Goal: Task Accomplishment & Management: Manage account settings

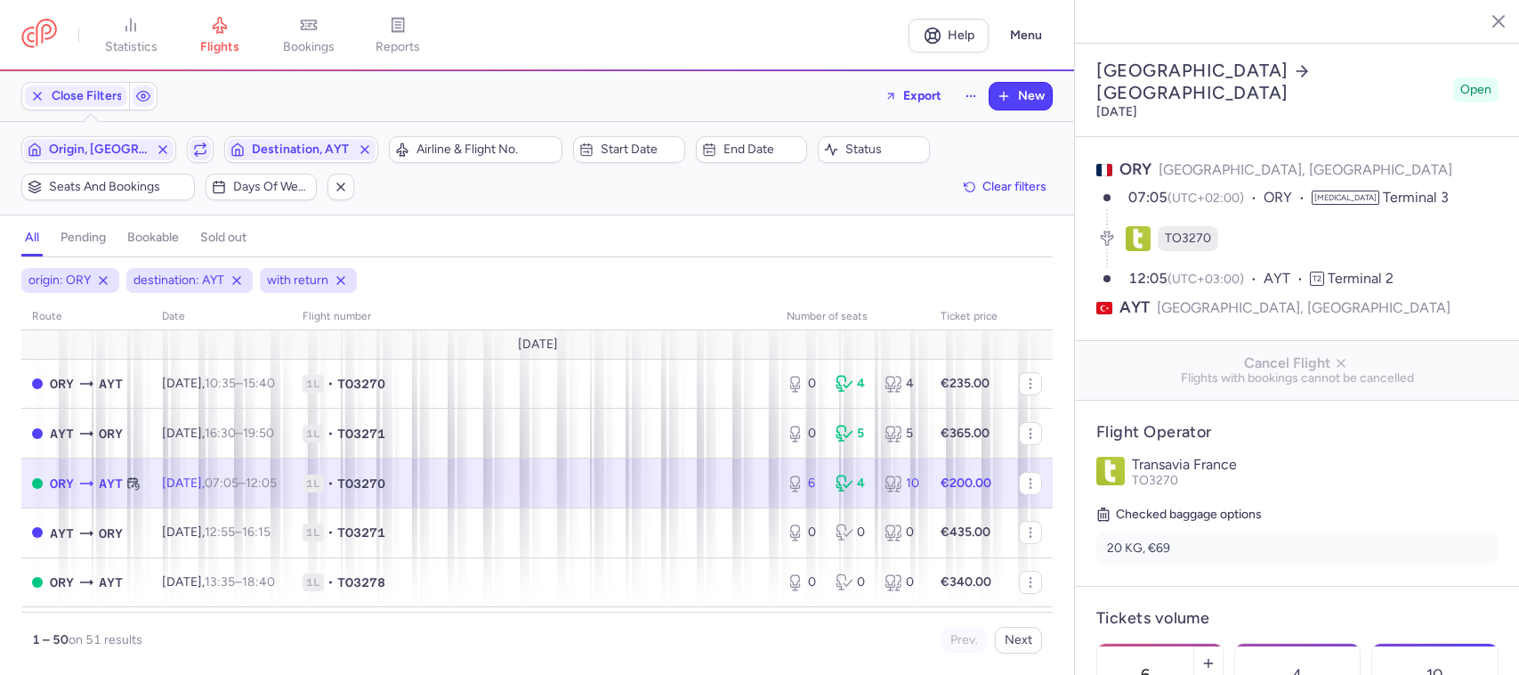
select select "hours"
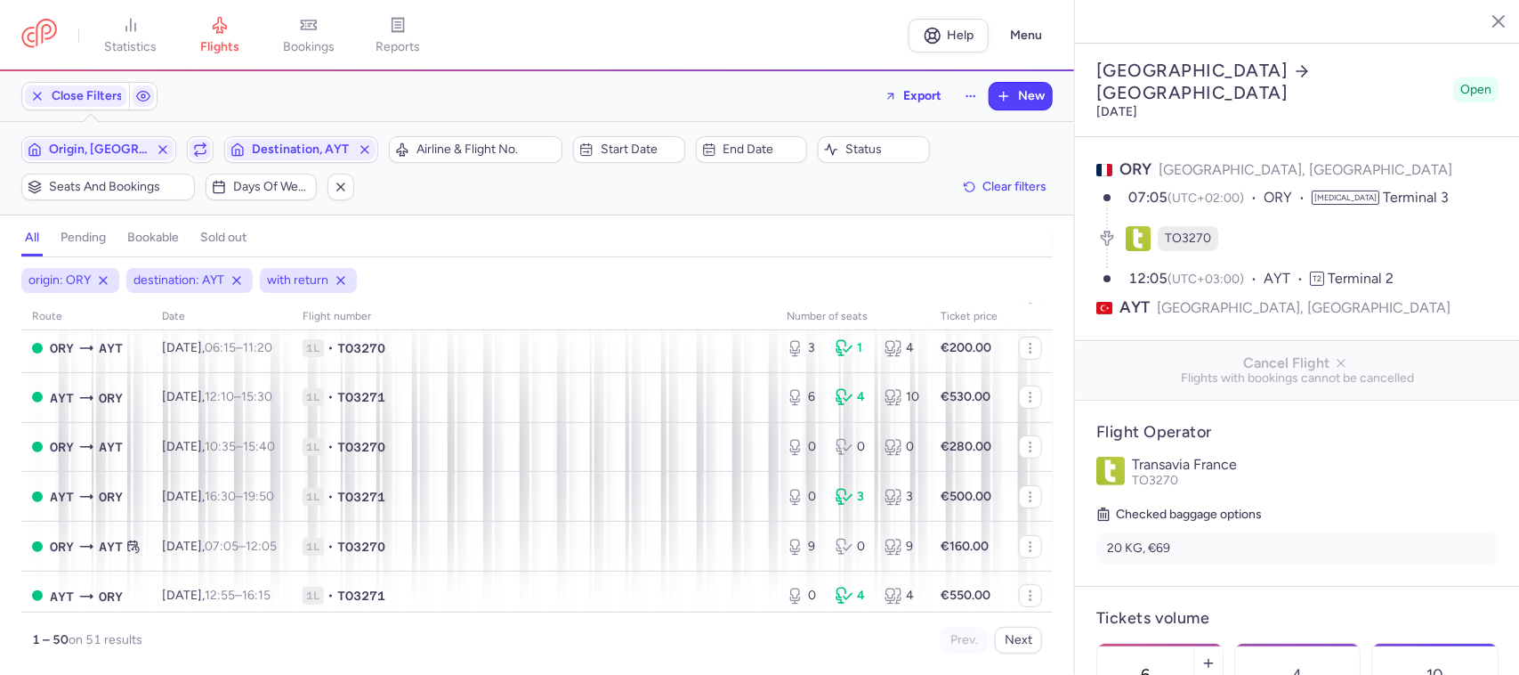
scroll to position [741, 0]
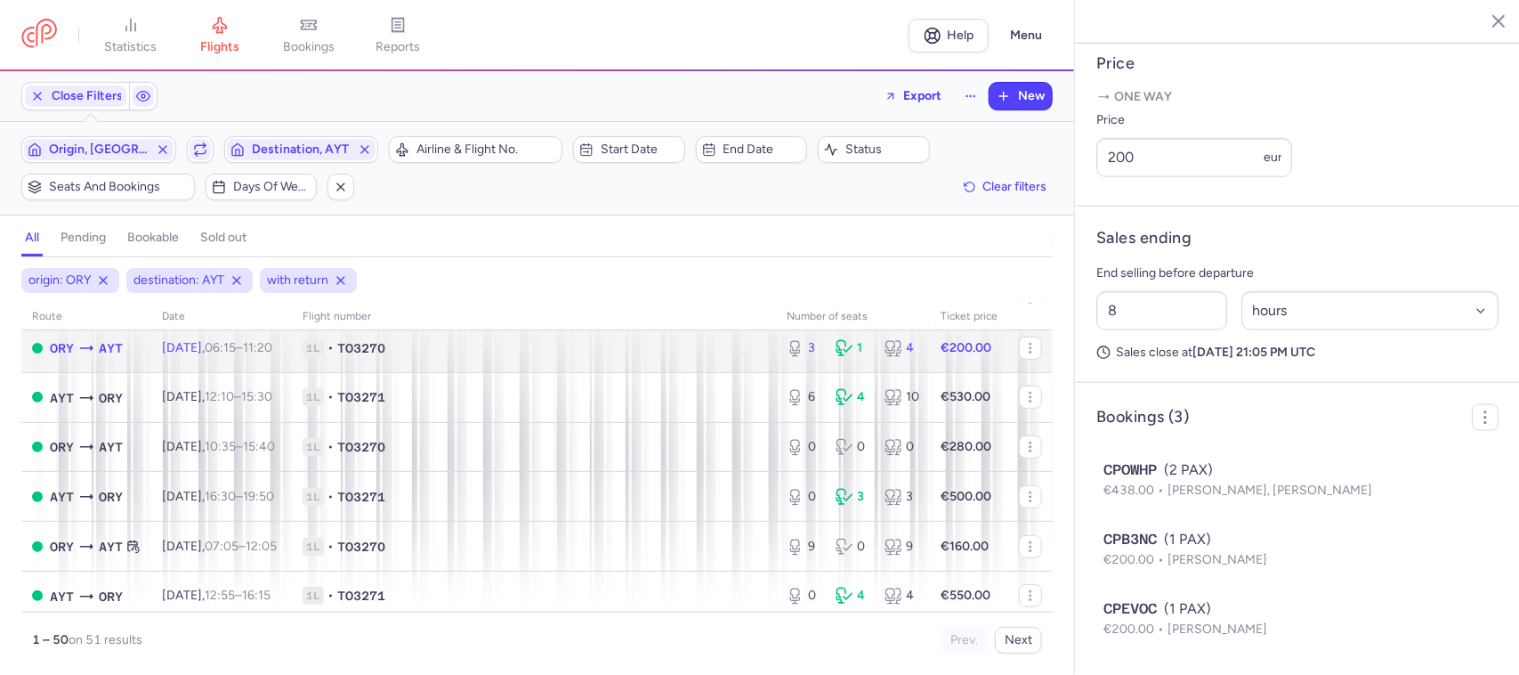
click at [461, 353] on span "1L • TO3270" at bounding box center [534, 348] width 463 height 18
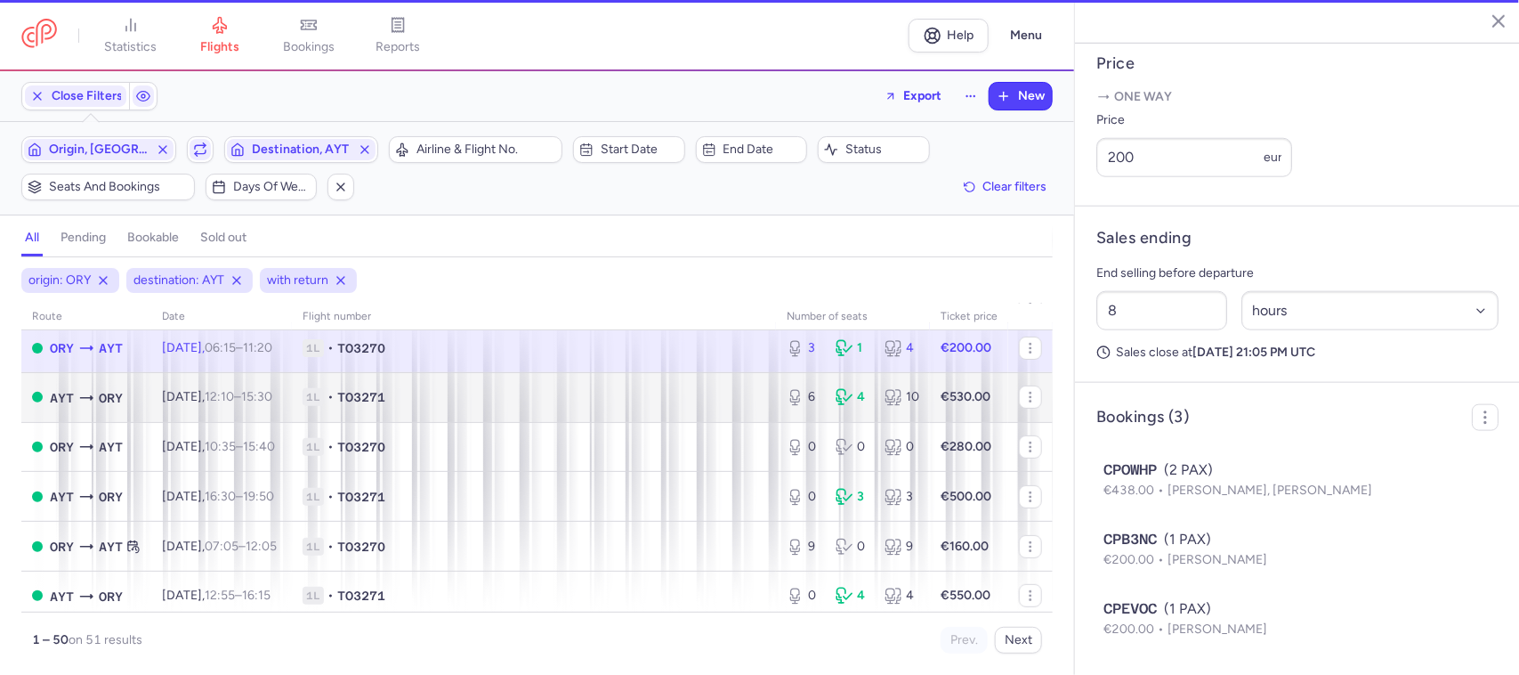
type input "3"
type input "2"
select select "days"
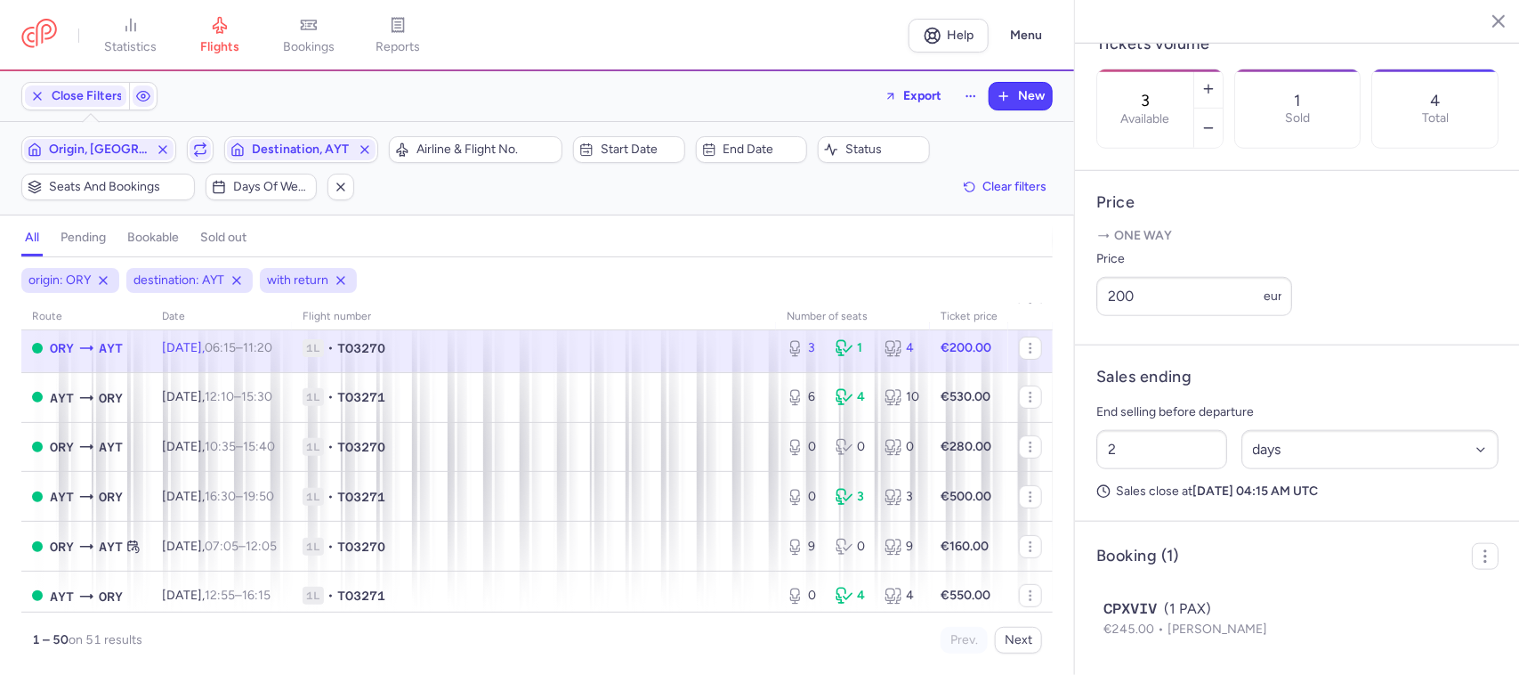
click at [556, 357] on span "1L • TO3270" at bounding box center [534, 348] width 463 height 18
click at [1216, 121] on icon "button" at bounding box center [1209, 128] width 14 height 14
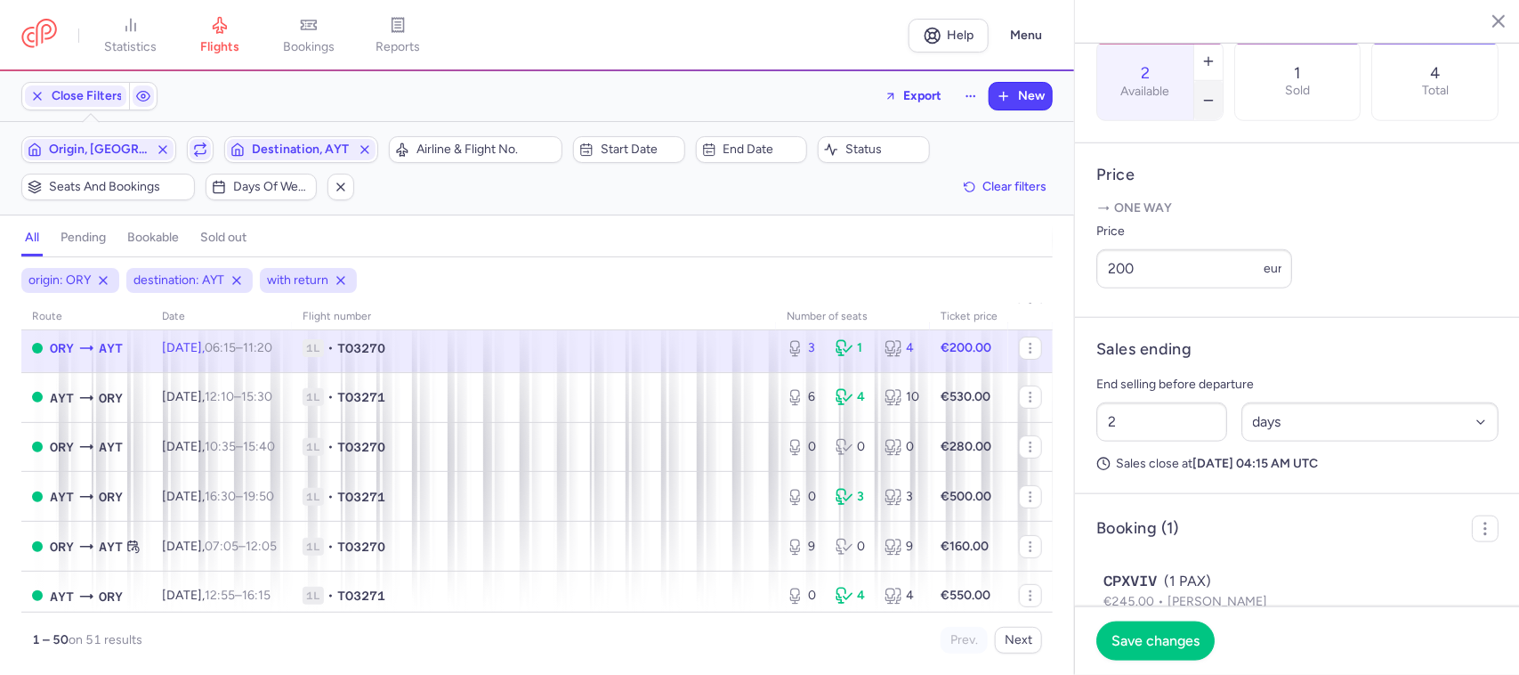
click at [1216, 93] on icon "button" at bounding box center [1209, 100] width 14 height 14
type input "1"
drag, startPoint x: 1106, startPoint y: 289, endPoint x: 1092, endPoint y: 292, distance: 13.6
click at [1092, 292] on article "Price One way Price 200 eur" at bounding box center [1297, 230] width 445 height 174
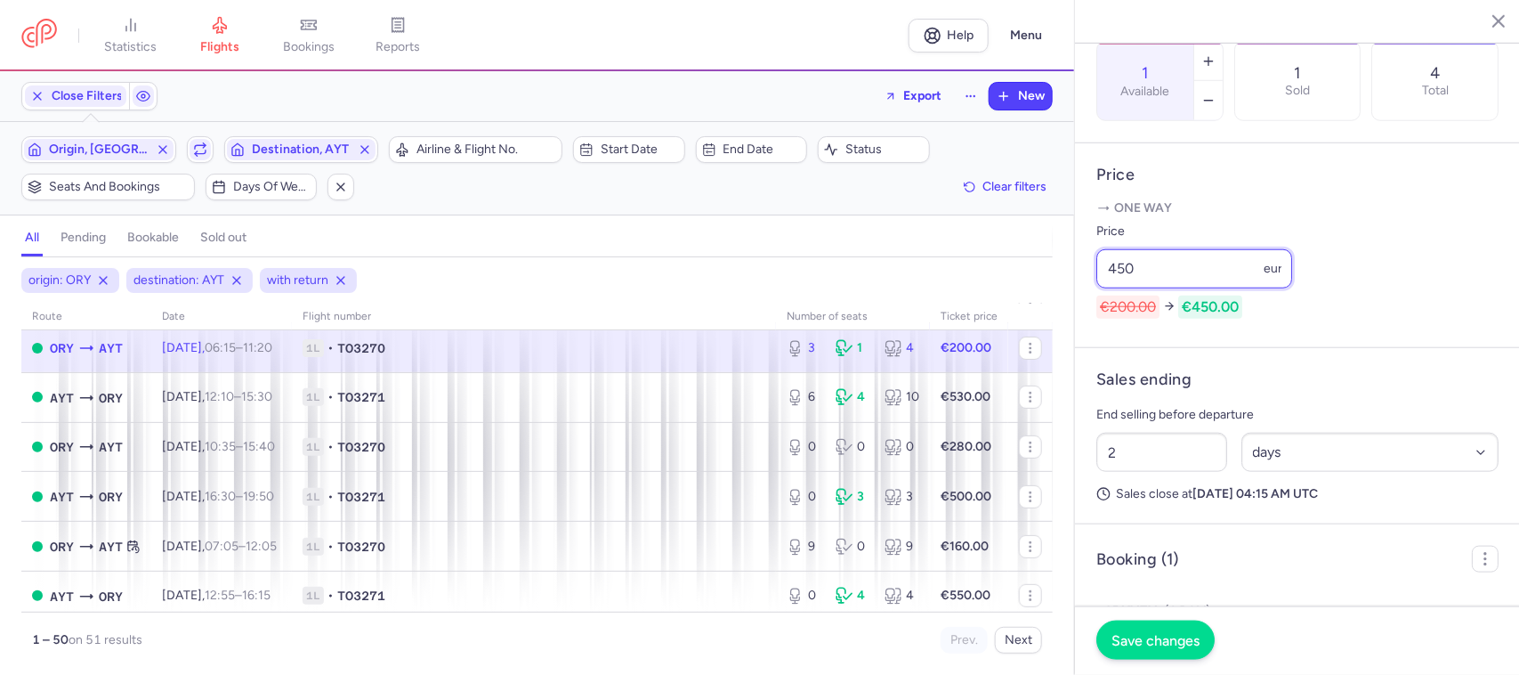
type input "450"
click at [1139, 642] on span "Save changes" at bounding box center [1156, 640] width 88 height 16
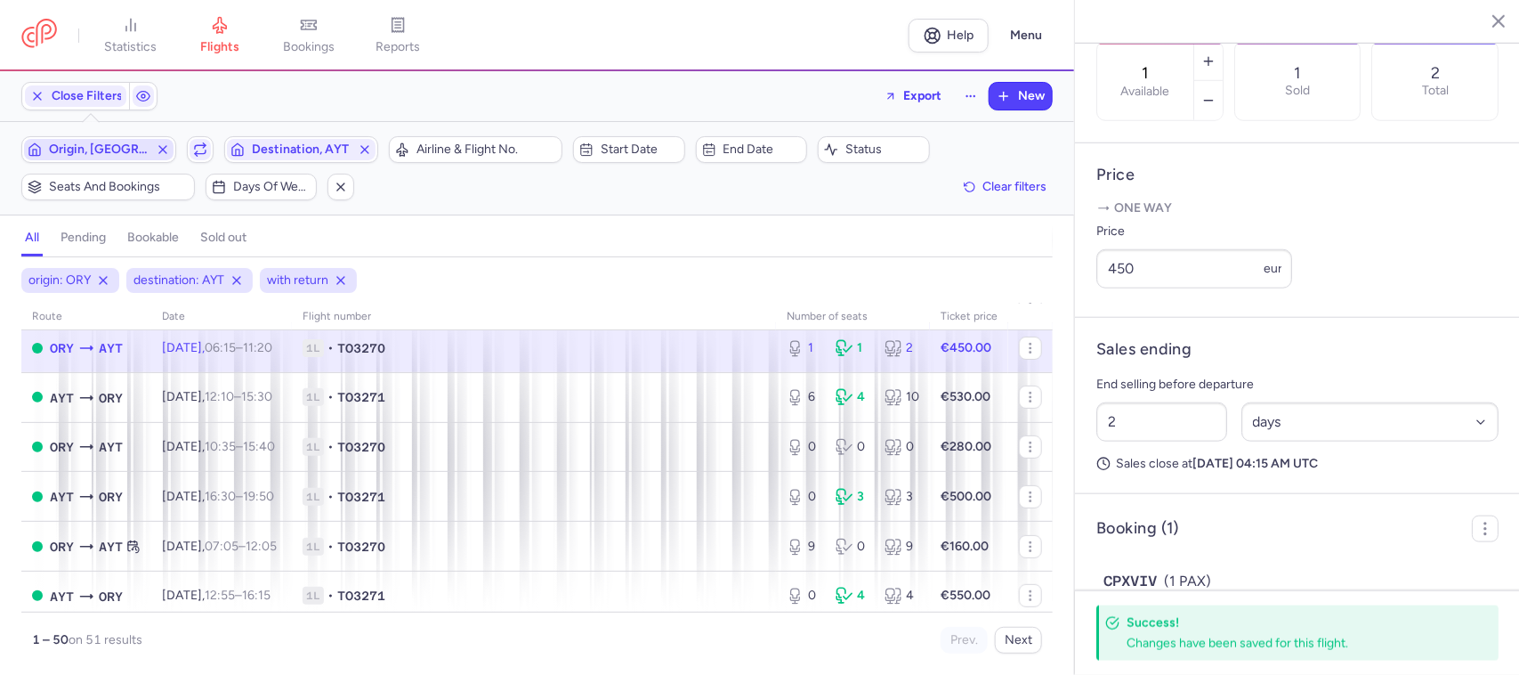
click at [100, 143] on span "Origin, [GEOGRAPHIC_DATA]" at bounding box center [99, 149] width 100 height 14
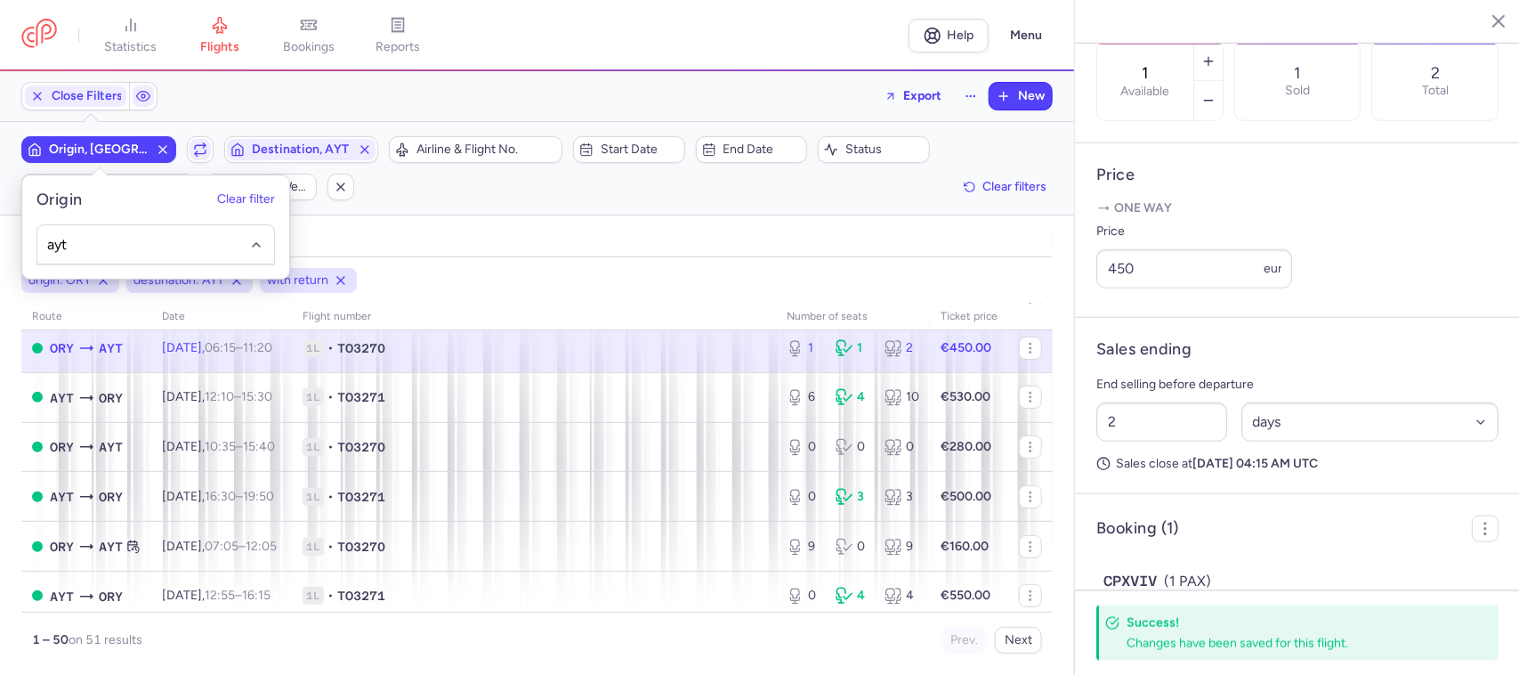
type input "ayt"
click at [332, 232] on div "all pending bookable sold out" at bounding box center [537, 241] width 1032 height 31
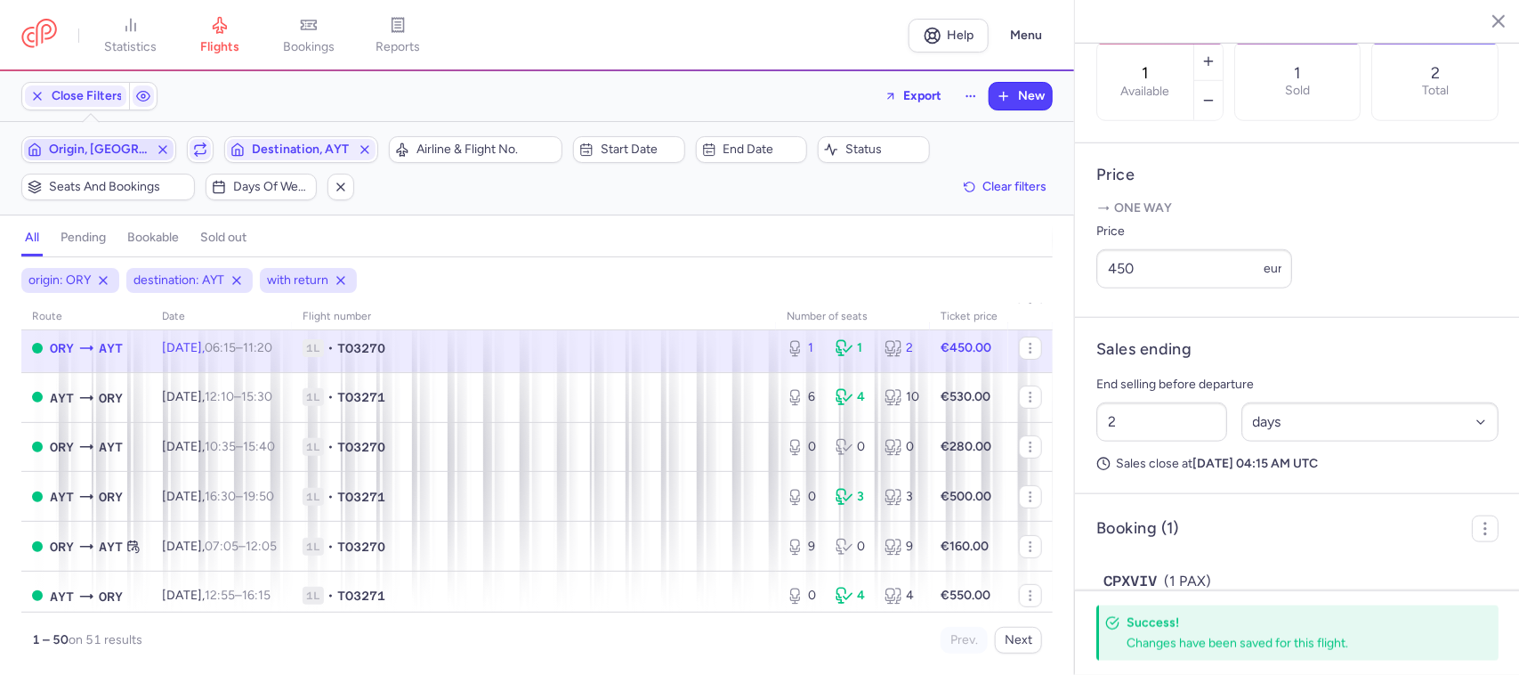
click at [127, 153] on span "Origin, [GEOGRAPHIC_DATA]" at bounding box center [99, 149] width 100 height 14
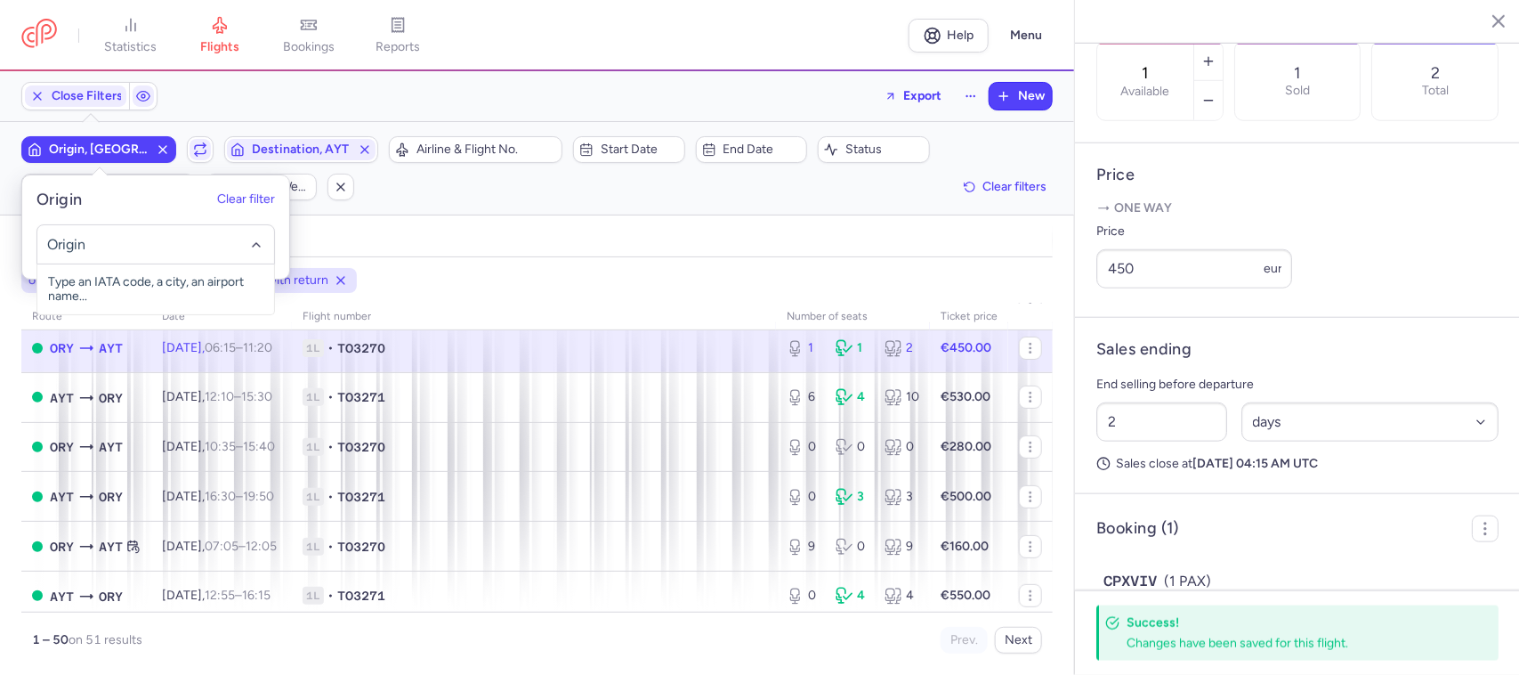
click at [143, 242] on input "-searchbox" at bounding box center [155, 245] width 218 height 20
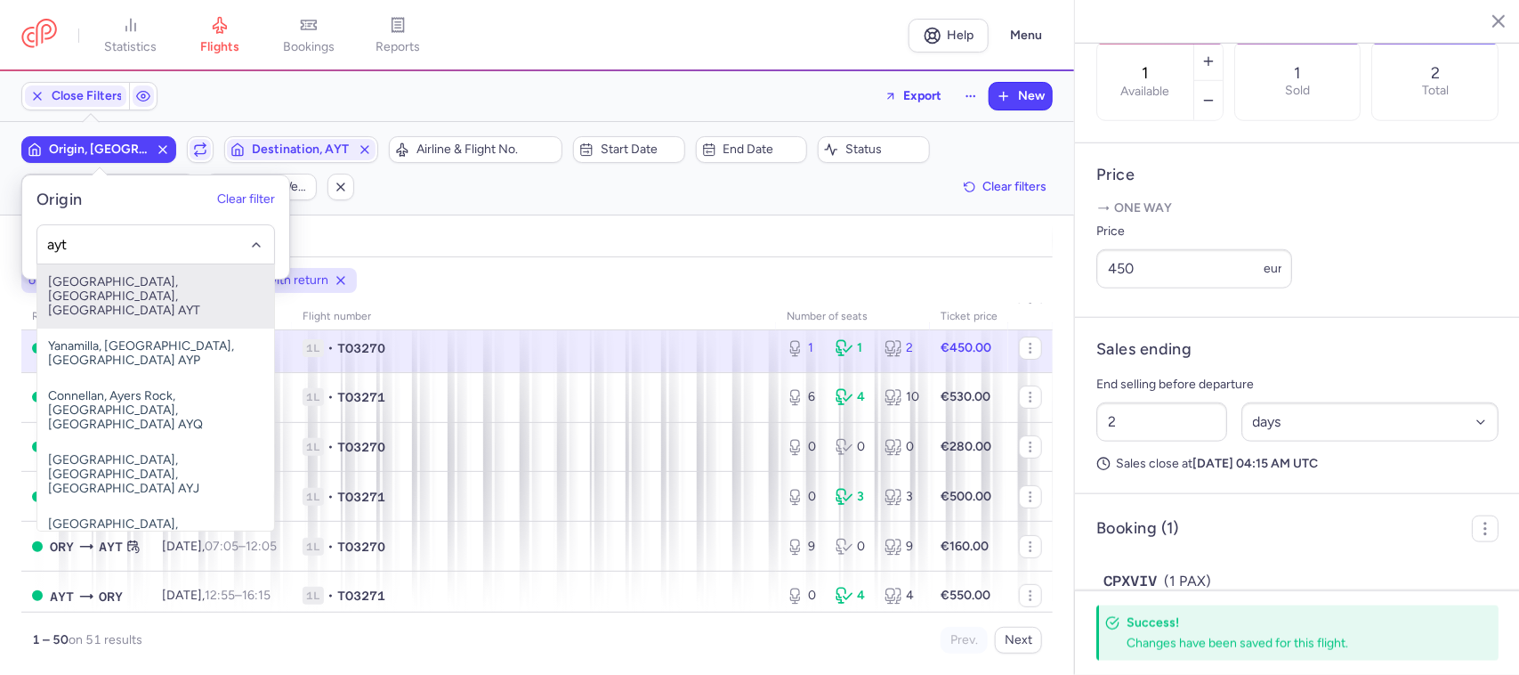
click at [184, 288] on span "[GEOGRAPHIC_DATA], [GEOGRAPHIC_DATA], [GEOGRAPHIC_DATA] AYT" at bounding box center [155, 296] width 237 height 64
type input "ayt"
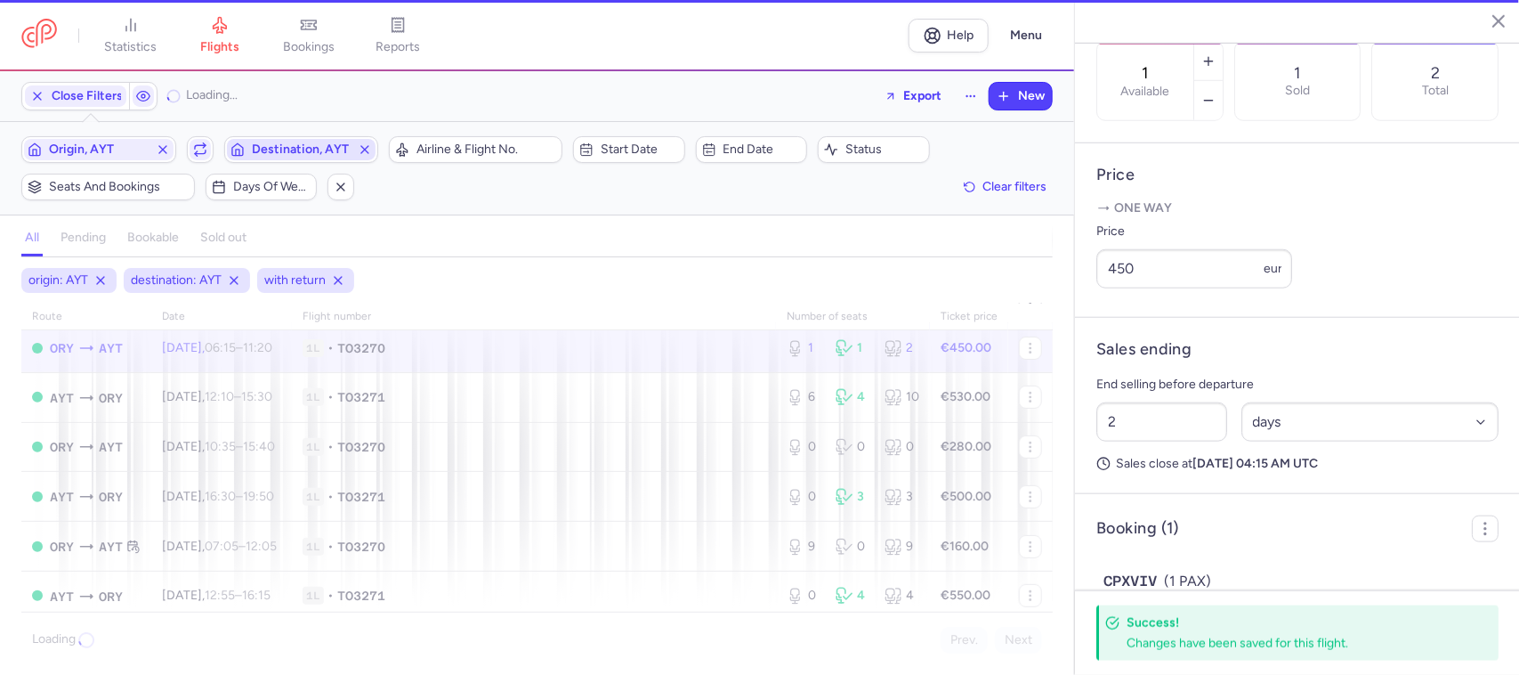
click at [296, 147] on span "Destination, AYT" at bounding box center [302, 149] width 100 height 14
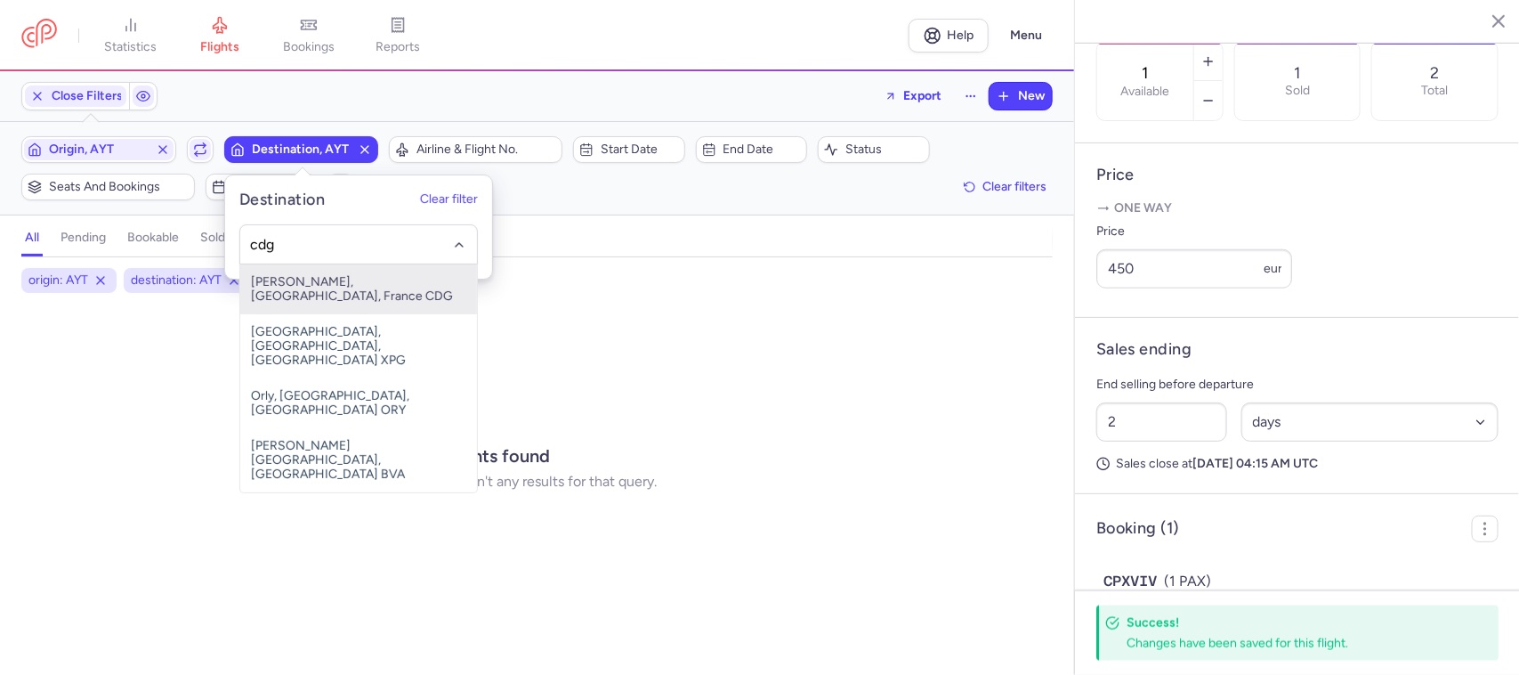
click at [328, 282] on span "[PERSON_NAME], [GEOGRAPHIC_DATA], France CDG" at bounding box center [358, 289] width 237 height 50
type input "cdg"
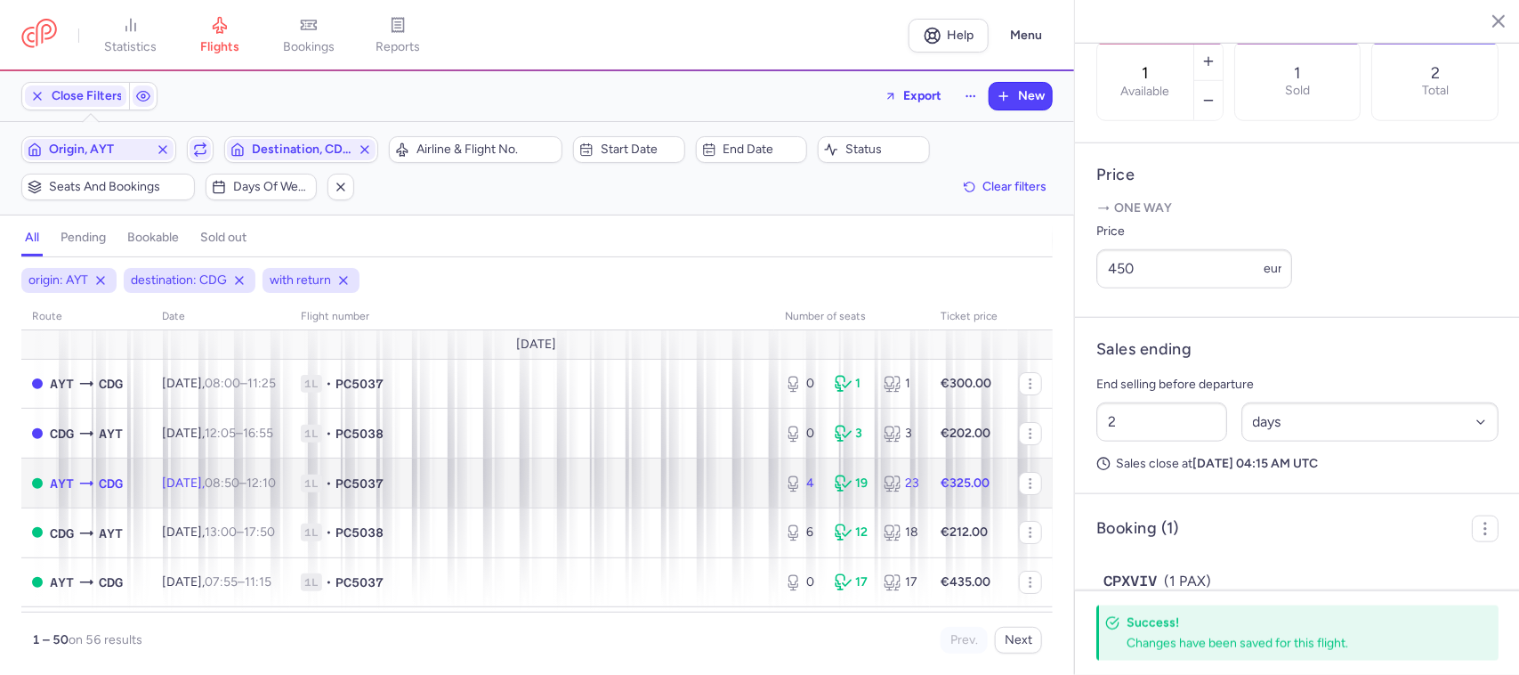
click at [290, 488] on td "[DATE] 08:50 – 12:10 +0" at bounding box center [220, 483] width 139 height 50
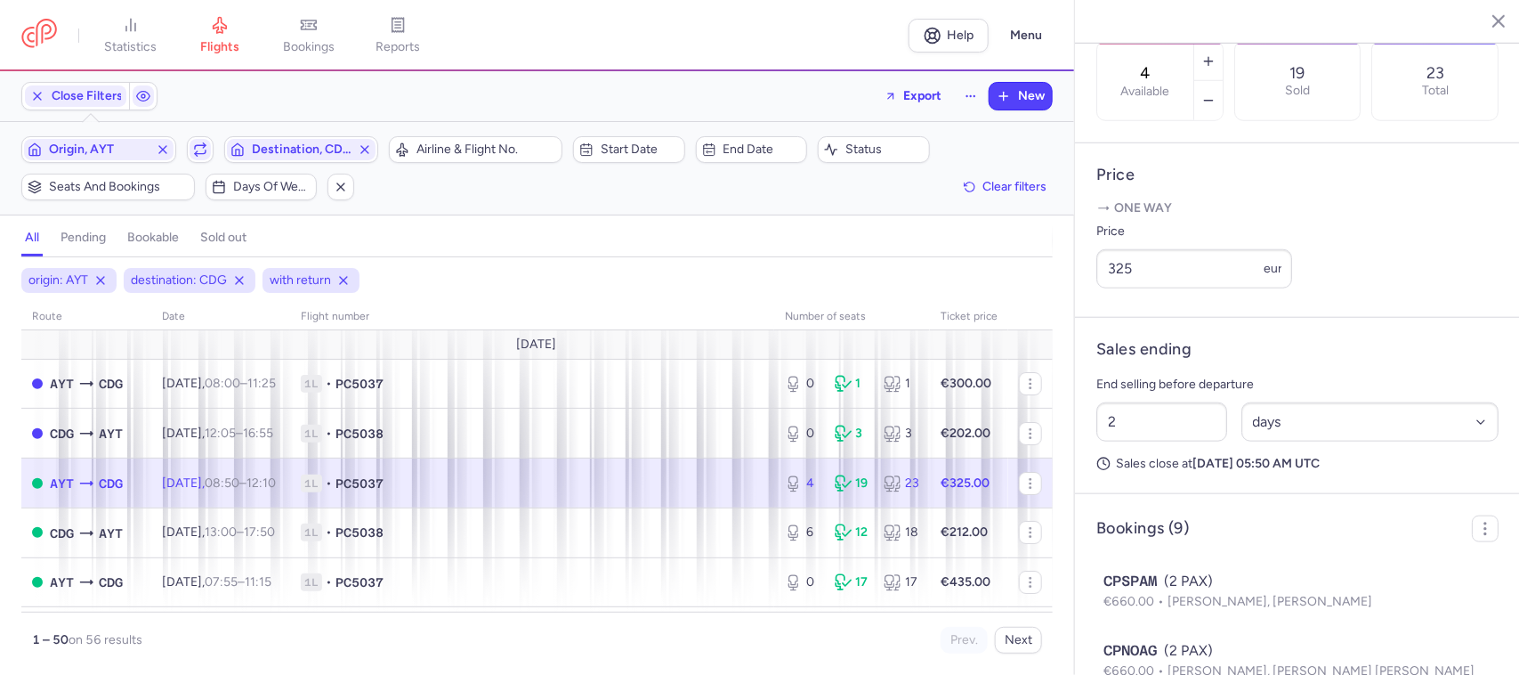
click at [930, 495] on td "1L • PC5037" at bounding box center [969, 483] width 78 height 50
click at [1223, 81] on button "button" at bounding box center [1209, 100] width 28 height 39
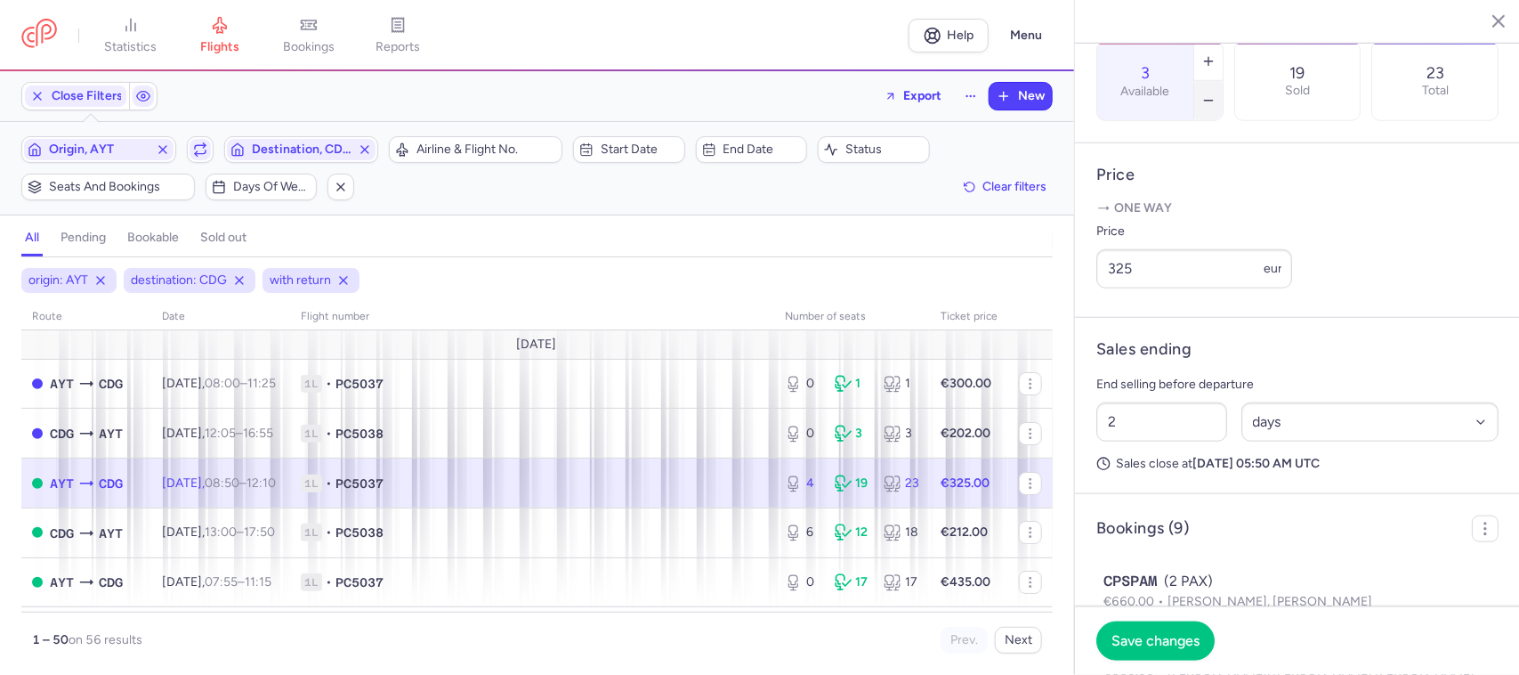
click at [1223, 81] on button "button" at bounding box center [1209, 100] width 28 height 39
type input "1"
click at [1166, 628] on button "Save changes" at bounding box center [1156, 639] width 118 height 39
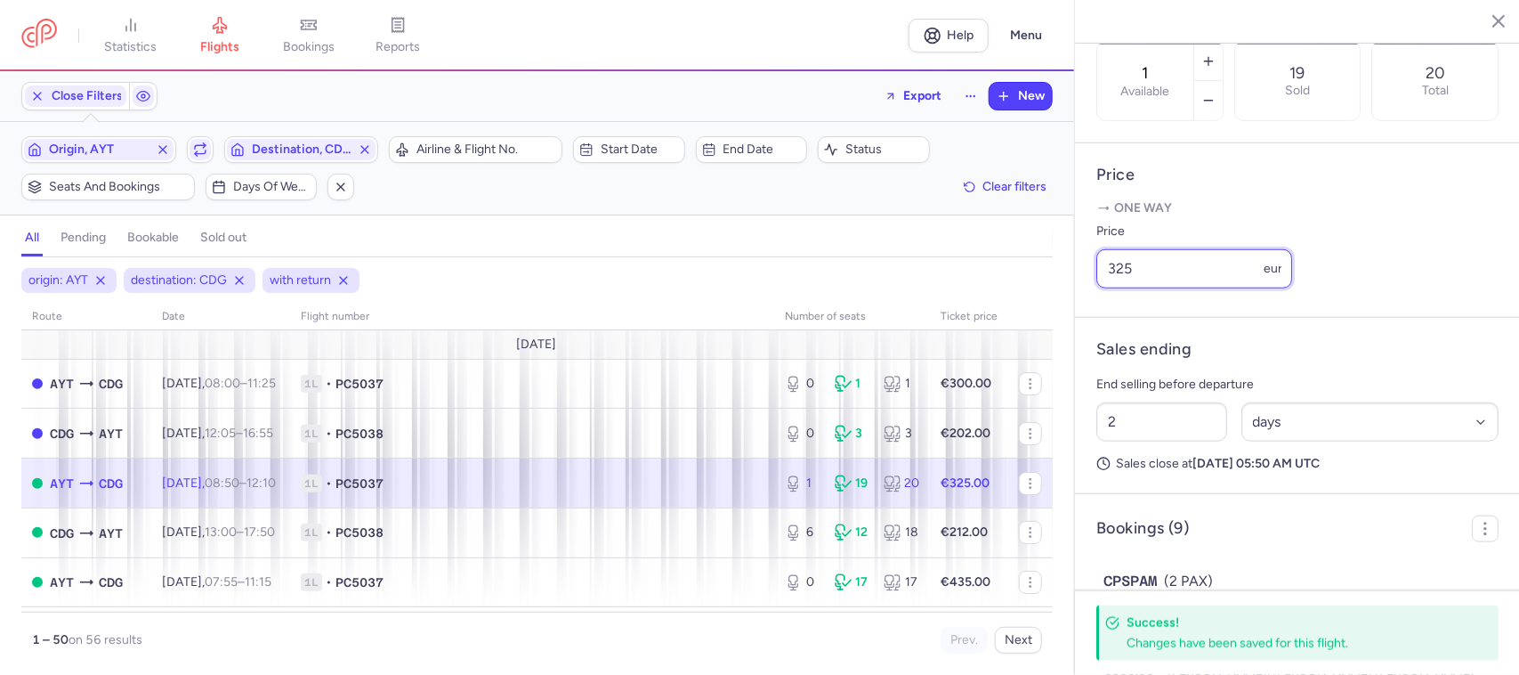
drag, startPoint x: 1149, startPoint y: 289, endPoint x: 1082, endPoint y: 288, distance: 66.8
click at [1082, 288] on article "Price One way Price 325 eur" at bounding box center [1297, 230] width 445 height 174
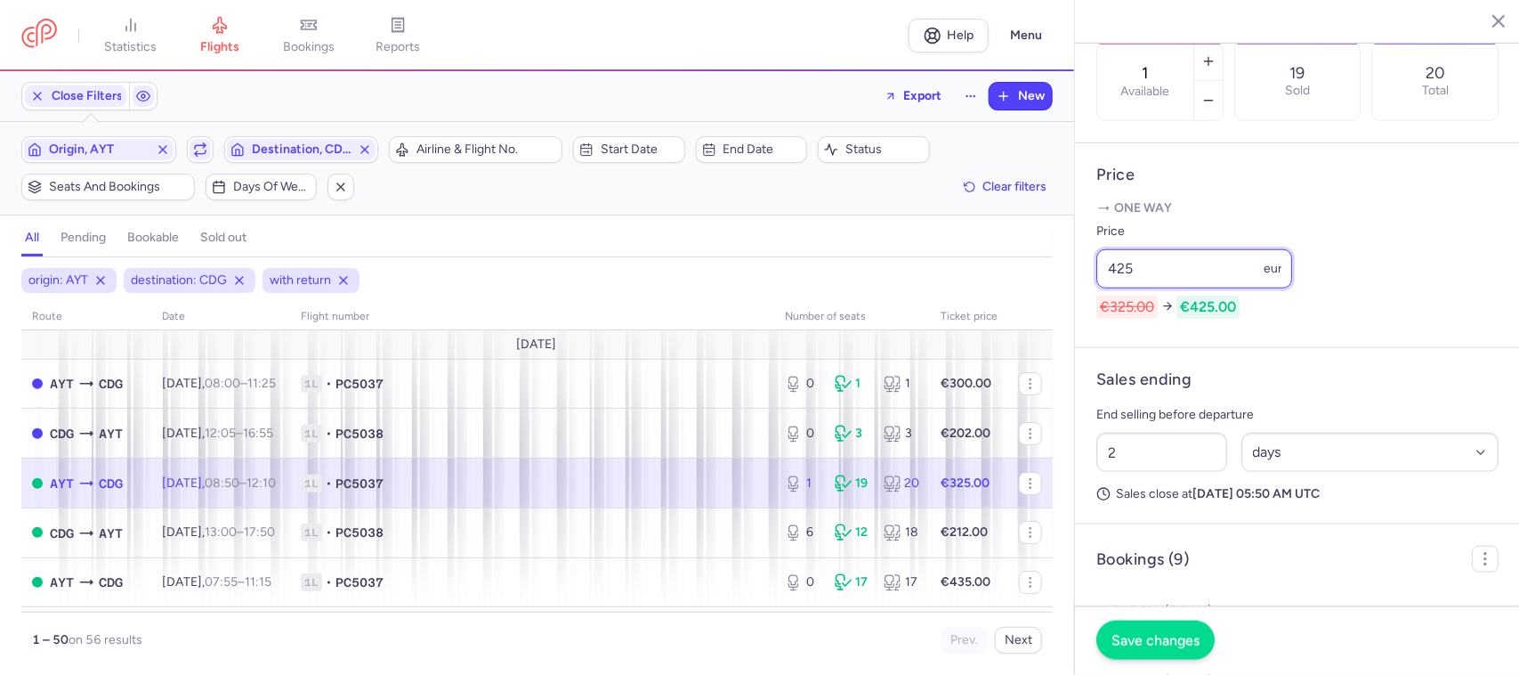
type input "425"
click at [1137, 650] on button "Save changes" at bounding box center [1156, 639] width 118 height 39
